Goal: Navigation & Orientation: Find specific page/section

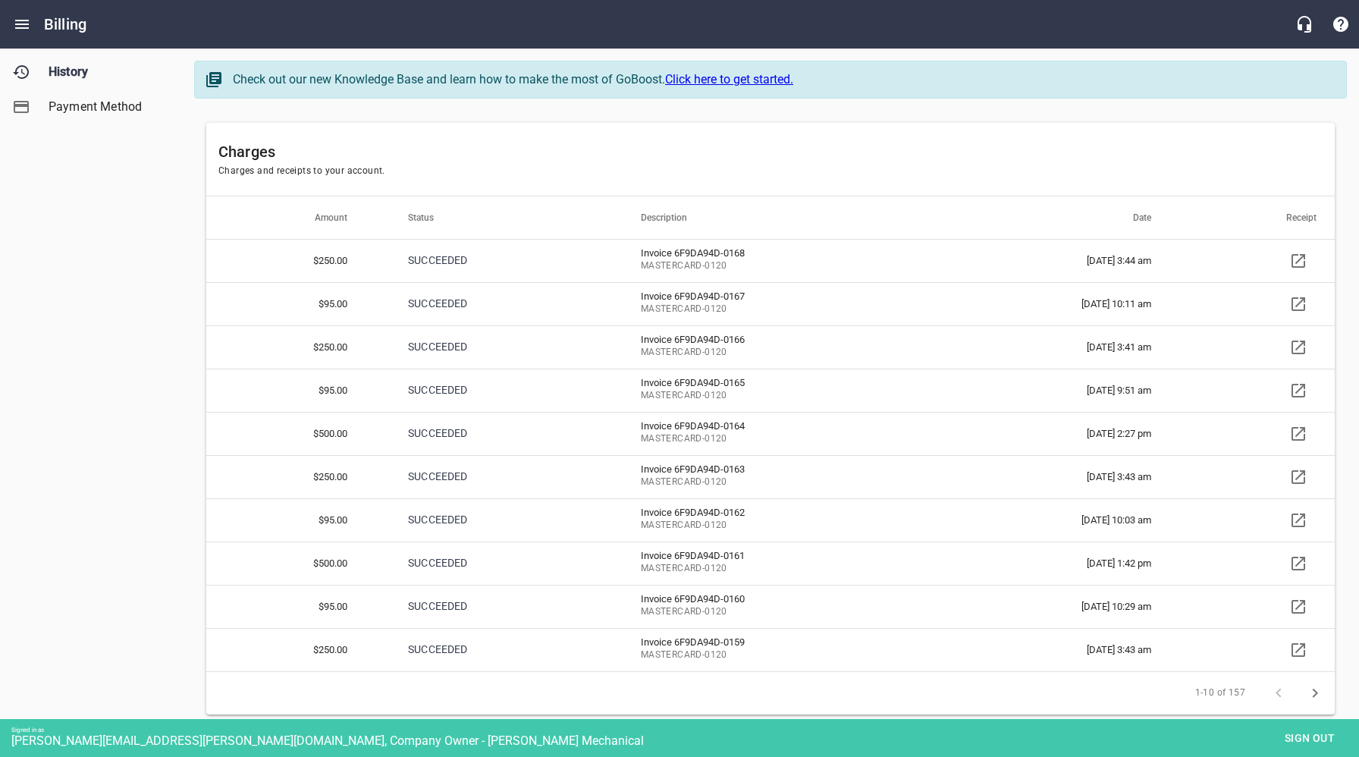
click at [116, 389] on div "History Payment Method" at bounding box center [91, 378] width 183 height 757
click at [1312, 734] on span "Sign out" at bounding box center [1310, 738] width 64 height 19
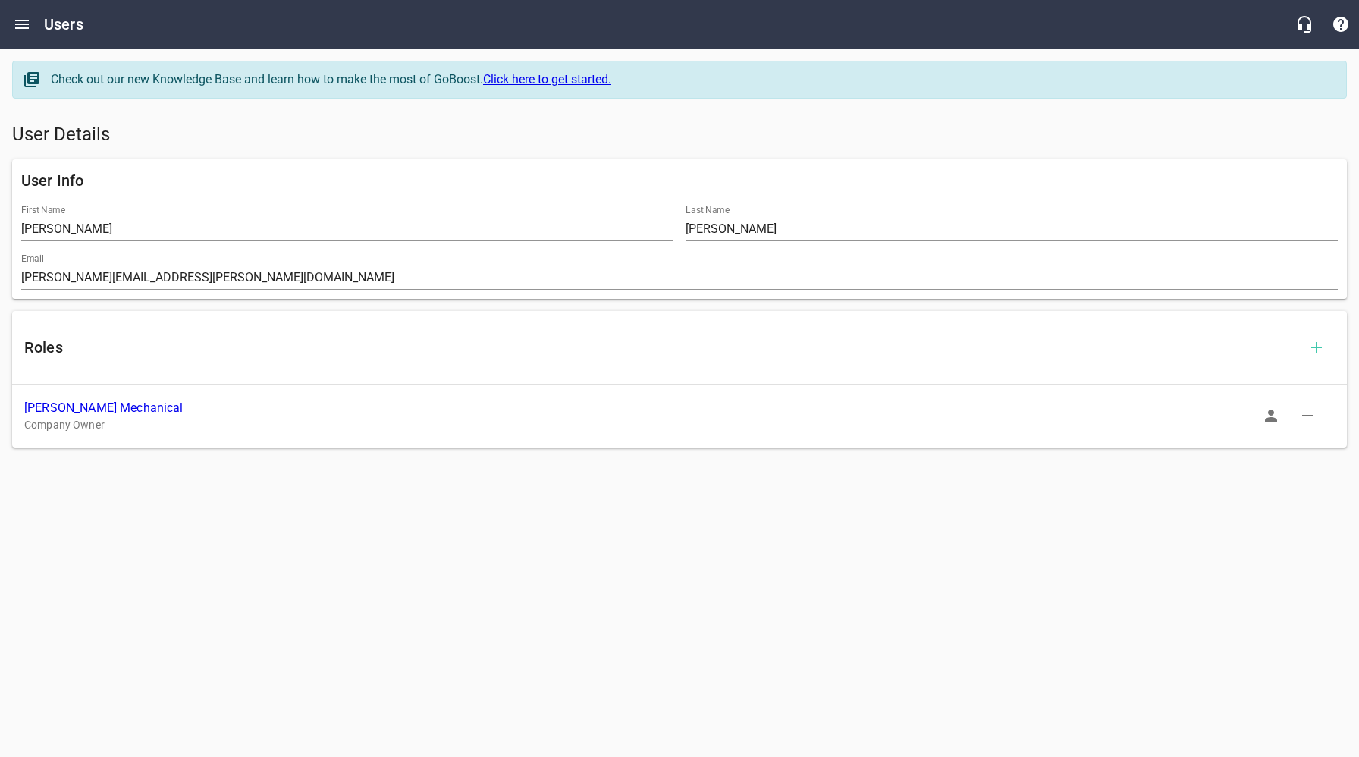
click at [83, 409] on link "[PERSON_NAME] Mechanical" at bounding box center [103, 407] width 159 height 14
